Goal: Task Accomplishment & Management: Manage account settings

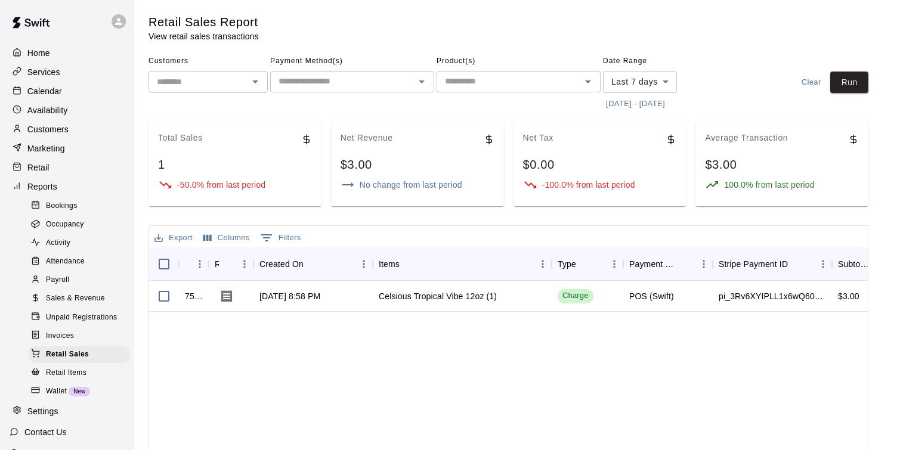
click at [67, 133] on p "Customers" at bounding box center [47, 129] width 41 height 12
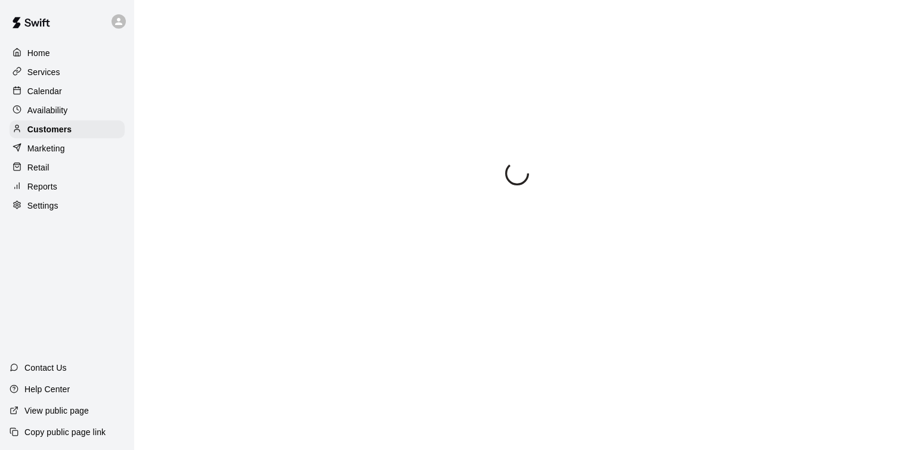
click at [44, 49] on p "Home" at bounding box center [38, 53] width 23 height 12
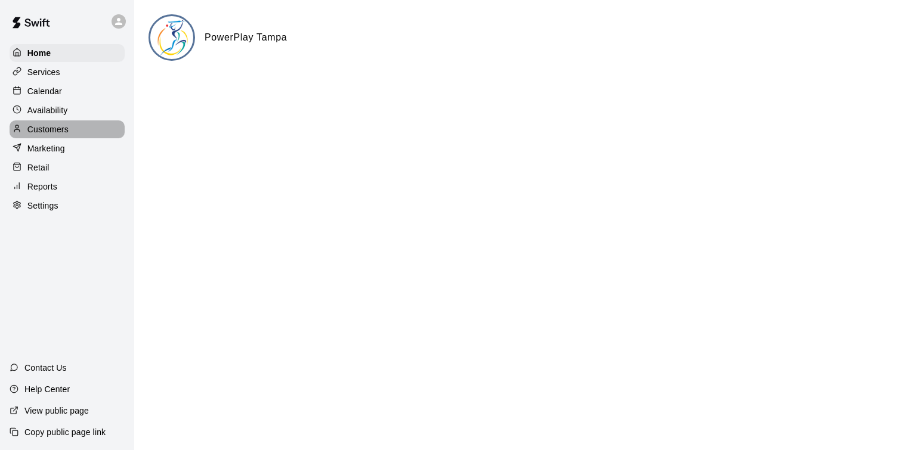
click at [55, 127] on p "Customers" at bounding box center [47, 129] width 41 height 12
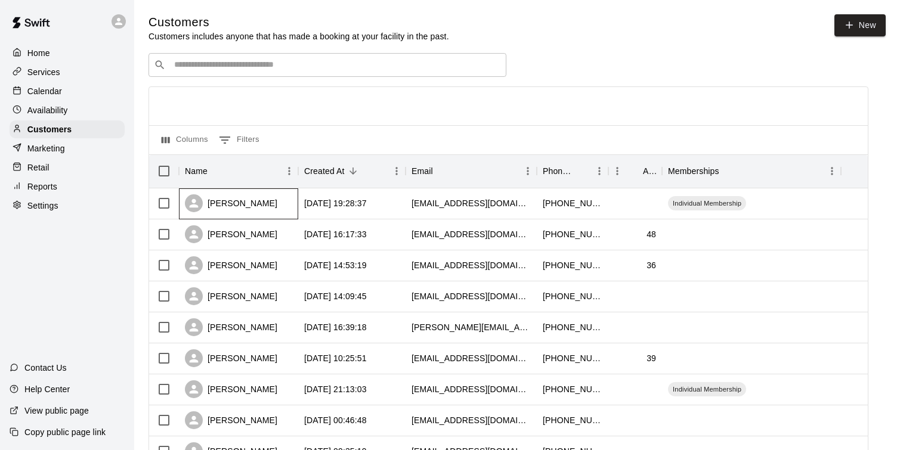
click at [265, 204] on div "[PERSON_NAME]" at bounding box center [231, 203] width 92 height 18
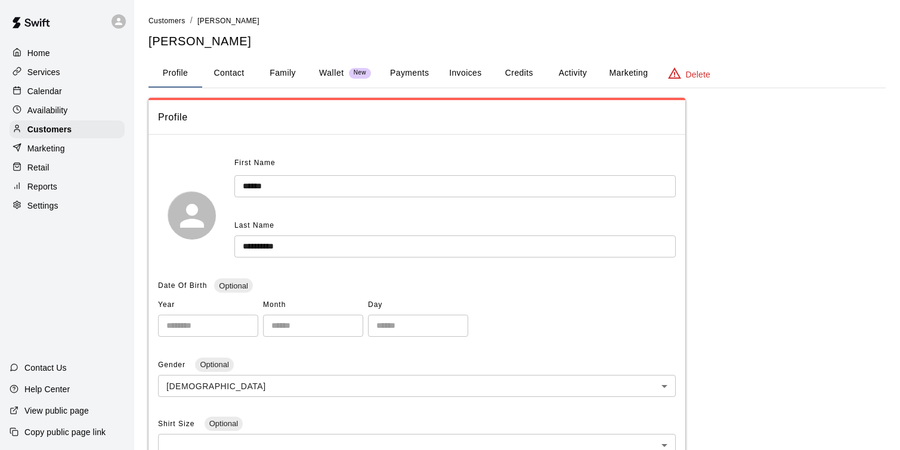
click at [240, 72] on button "Contact" at bounding box center [229, 73] width 54 height 29
select select "**"
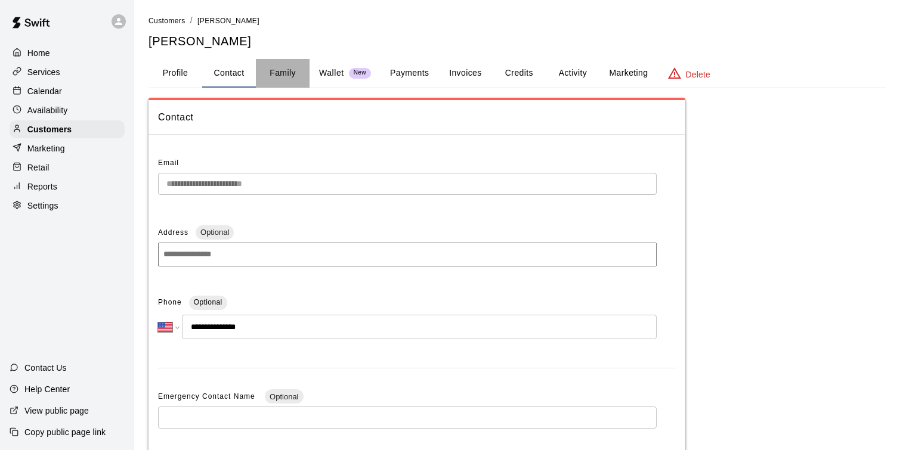
click at [294, 74] on button "Family" at bounding box center [283, 73] width 54 height 29
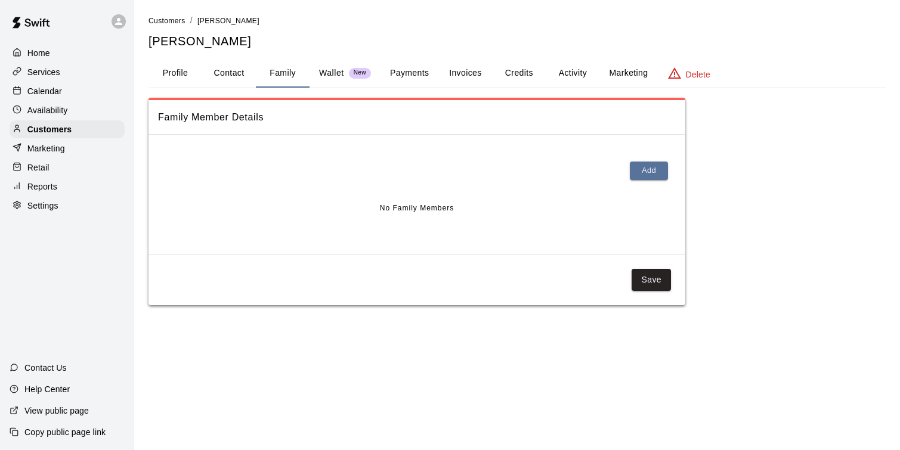
click at [324, 73] on p "Wallet" at bounding box center [331, 73] width 25 height 13
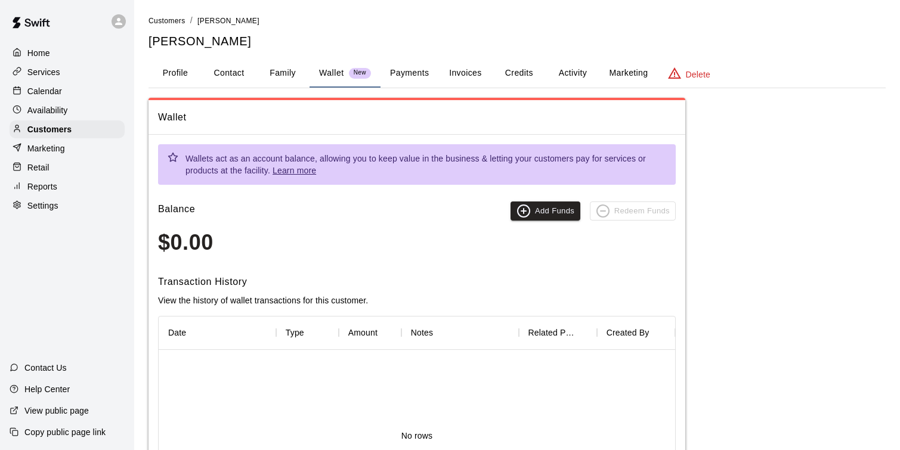
click at [186, 75] on button "Profile" at bounding box center [175, 73] width 54 height 29
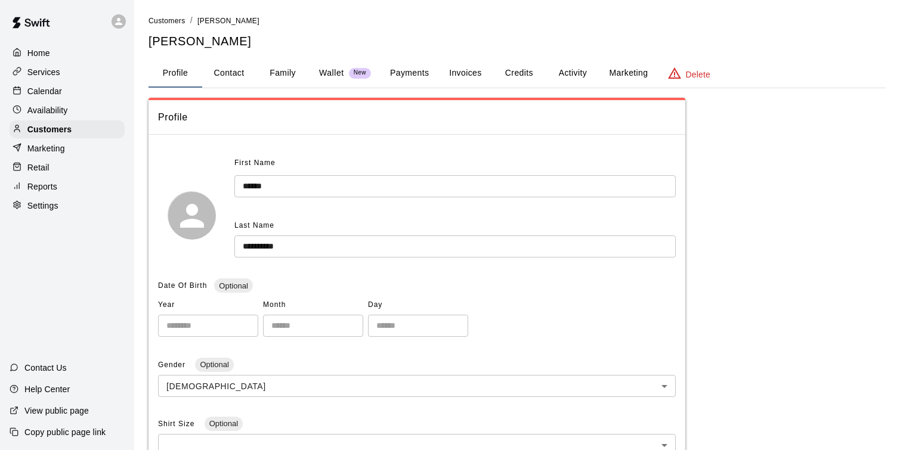
click at [631, 80] on button "Marketing" at bounding box center [628, 73] width 58 height 29
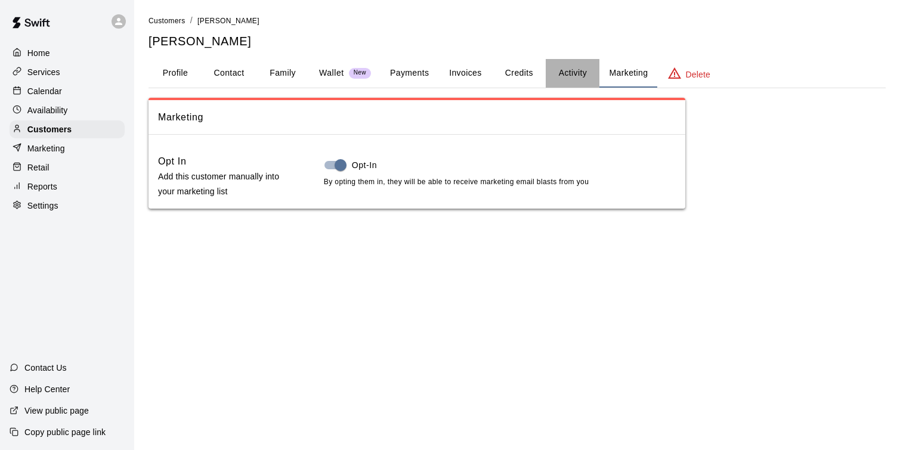
click at [566, 70] on button "Activity" at bounding box center [573, 73] width 54 height 29
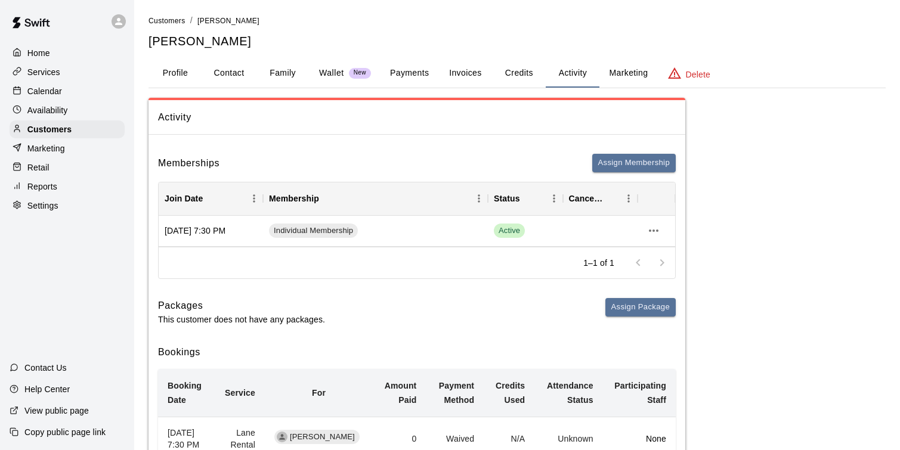
click at [184, 71] on button "Profile" at bounding box center [175, 73] width 54 height 29
